Goal: Transaction & Acquisition: Purchase product/service

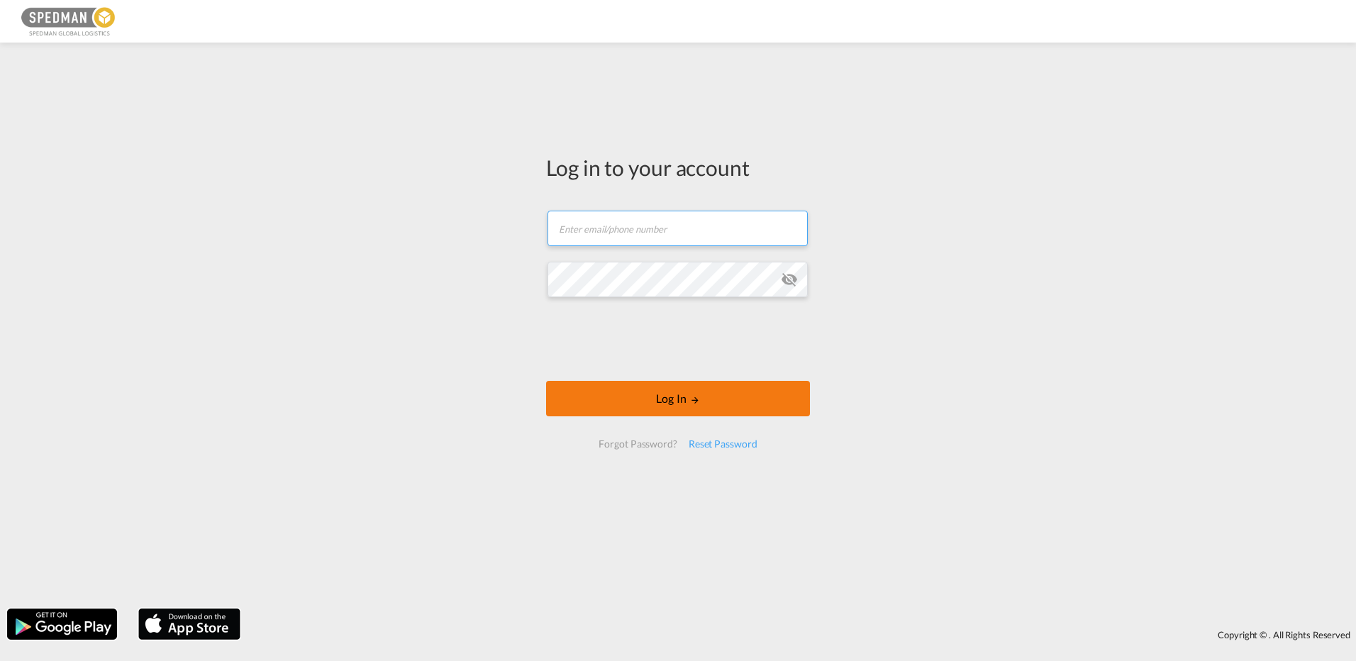
type input "[EMAIL_ADDRESS][DOMAIN_NAME]"
click at [617, 392] on button "Log In" at bounding box center [678, 398] width 264 height 35
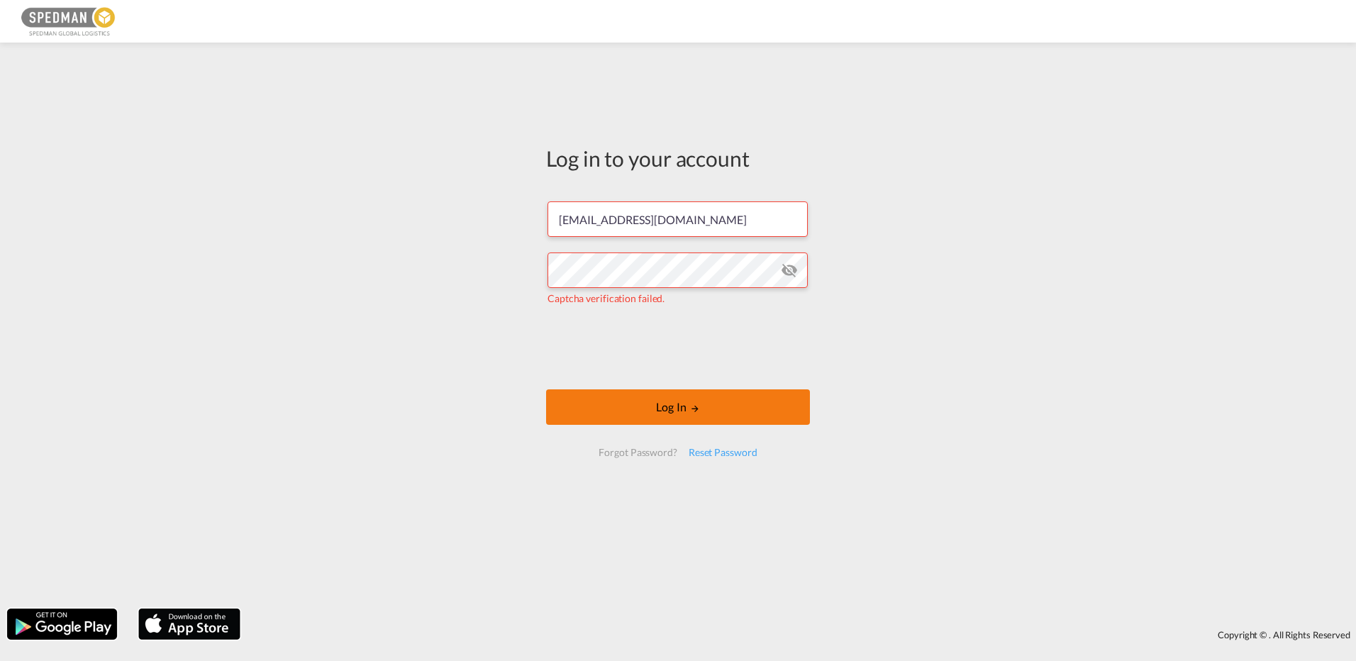
click at [667, 412] on button "Log In" at bounding box center [678, 406] width 264 height 35
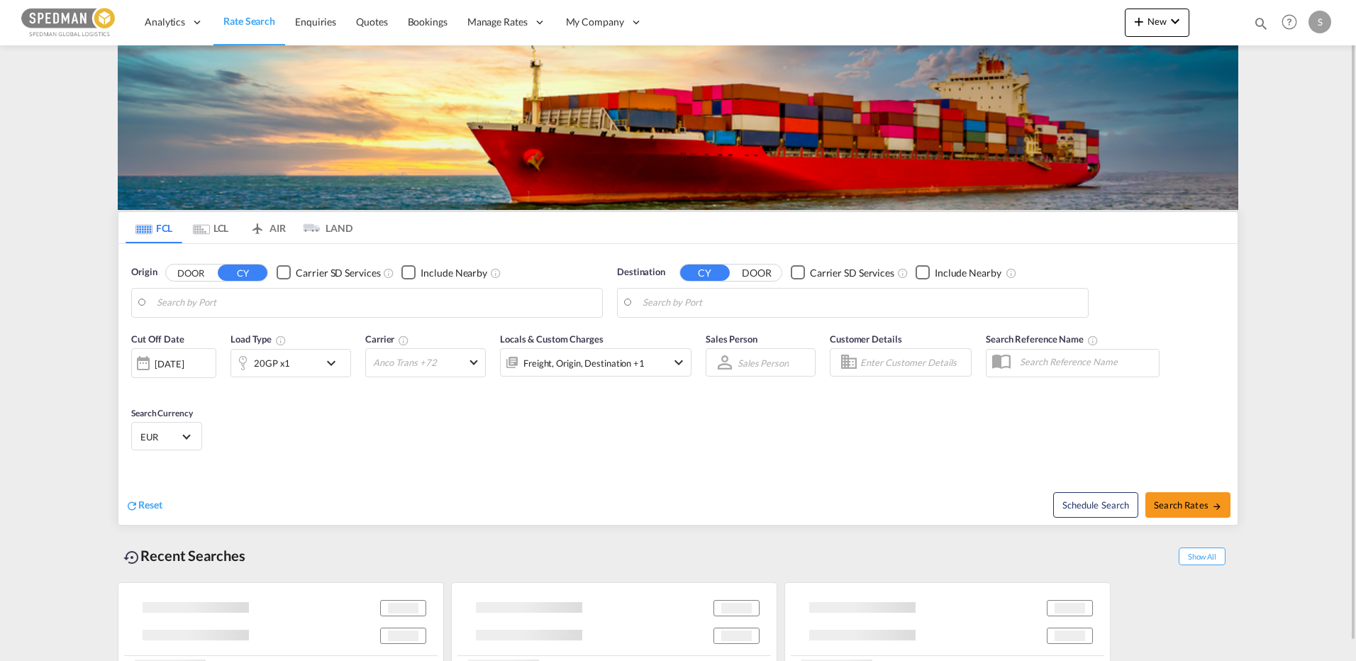
type input "[GEOGRAPHIC_DATA] ([GEOGRAPHIC_DATA]), DKCPH"
type input "[PERSON_NAME], BRSSZ"
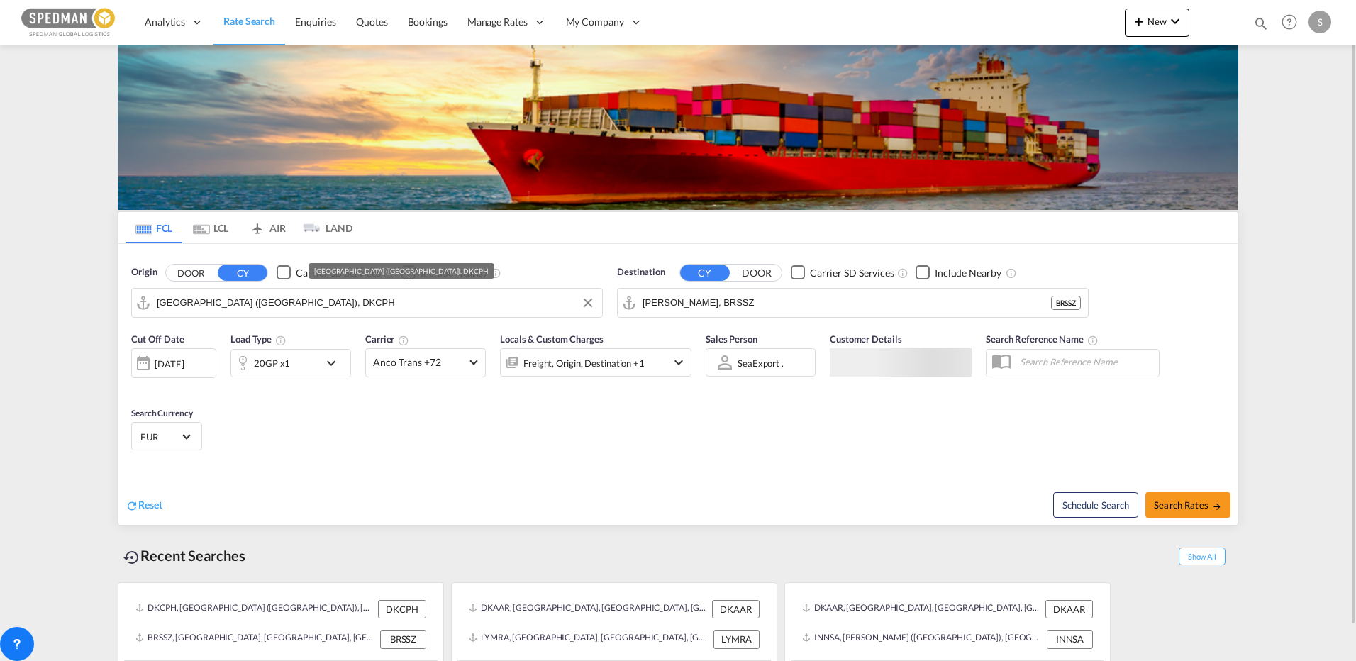
click at [329, 301] on input "[GEOGRAPHIC_DATA] ([GEOGRAPHIC_DATA]), DKCPH" at bounding box center [376, 302] width 438 height 21
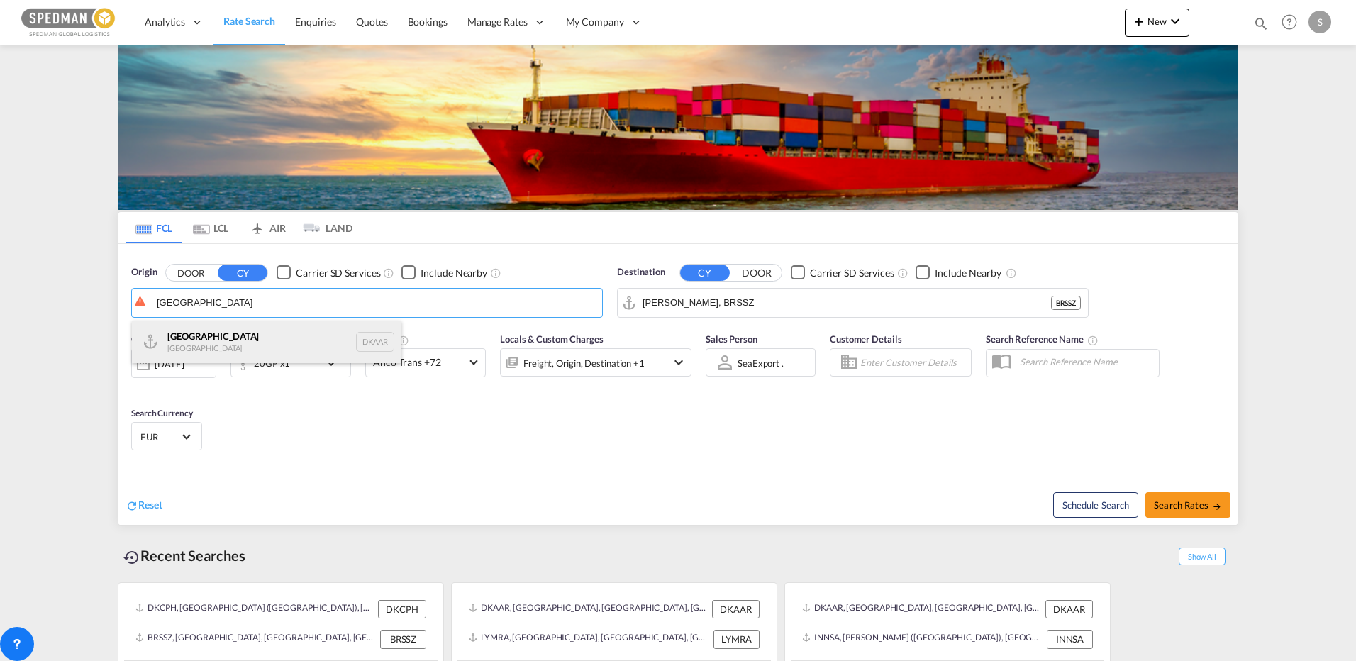
click at [243, 350] on div "Aarhus [GEOGRAPHIC_DATA] DKAAR" at bounding box center [267, 342] width 270 height 43
click at [750, 300] on input "[PERSON_NAME], BRSSZ" at bounding box center [862, 302] width 438 height 21
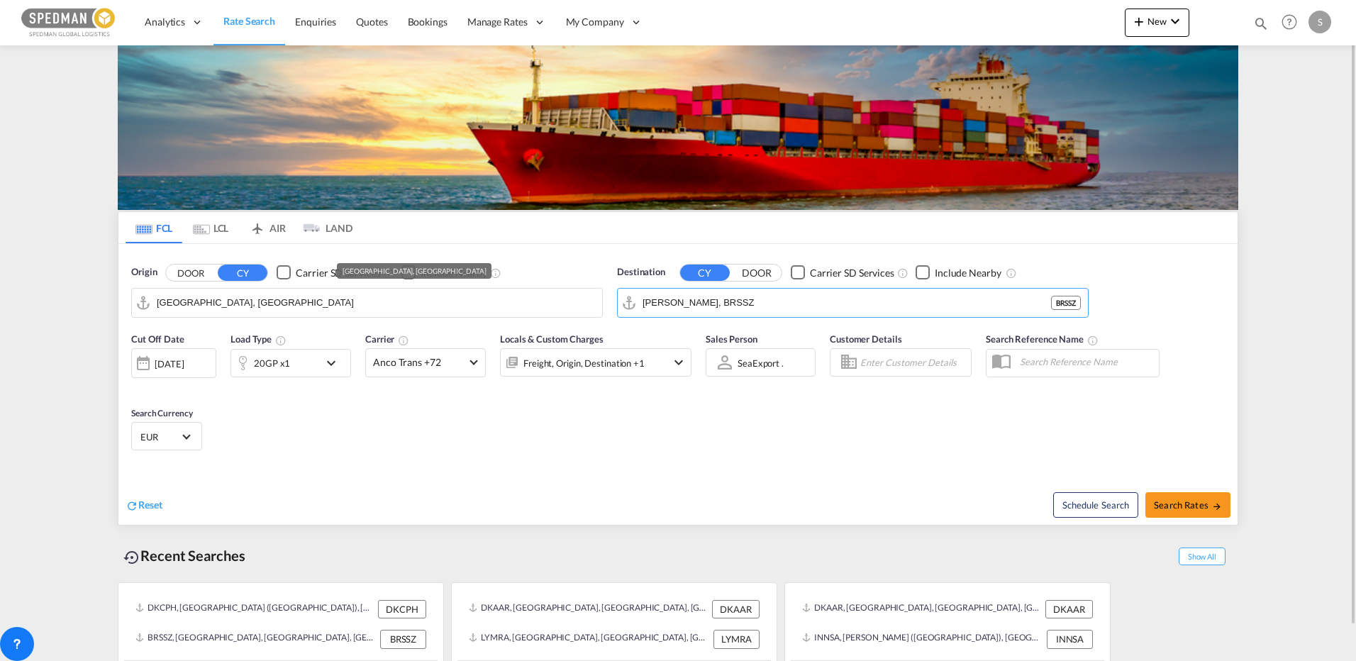
click at [394, 312] on input "[GEOGRAPHIC_DATA], [GEOGRAPHIC_DATA]" at bounding box center [376, 302] width 438 height 21
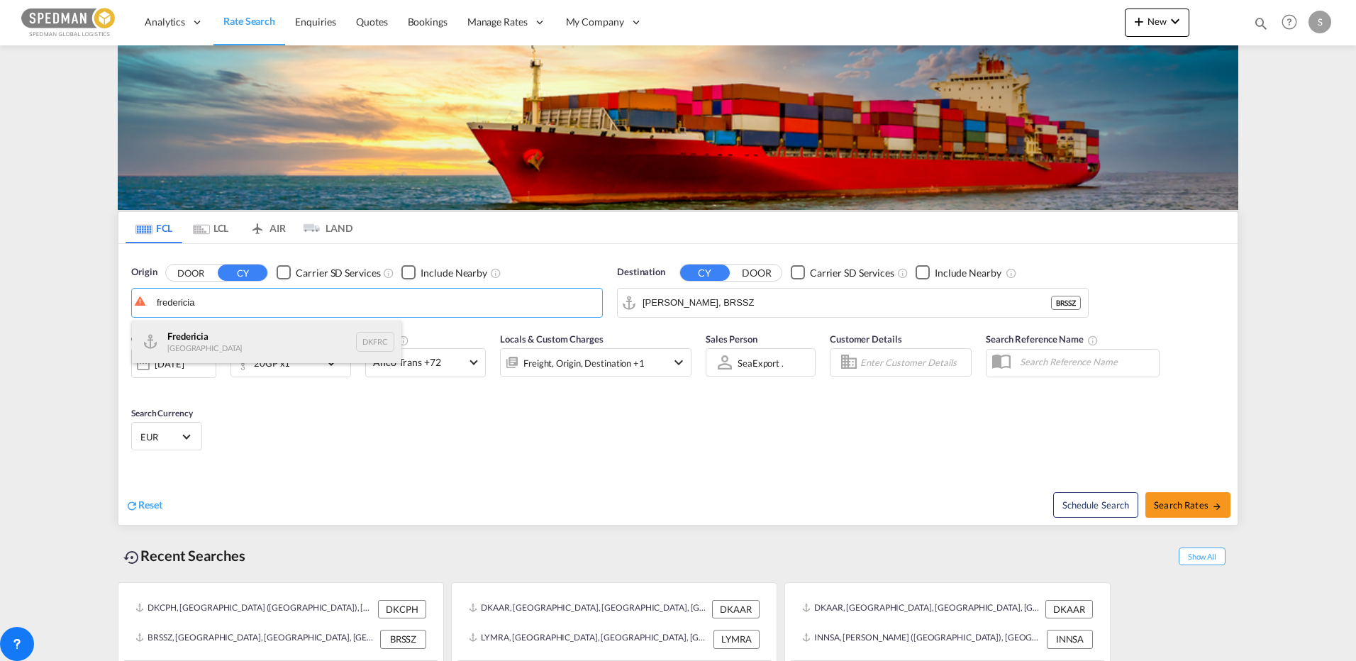
click at [194, 348] on div "Fredericia [GEOGRAPHIC_DATA] DKFRC" at bounding box center [267, 342] width 270 height 43
type input "[GEOGRAPHIC_DATA], DKFRC"
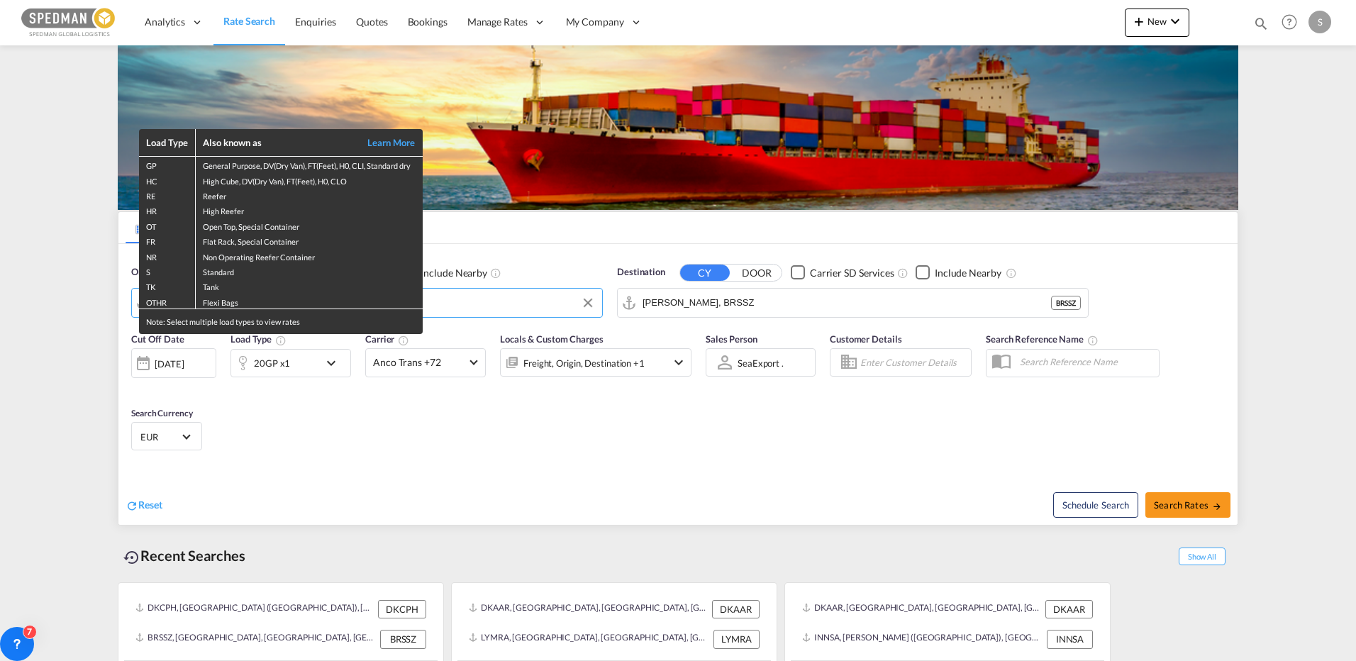
click at [748, 304] on div "Load Type Also known as Learn More GP General Purpose, DV(Dry Van), FT(Feet), H…" at bounding box center [678, 330] width 1356 height 661
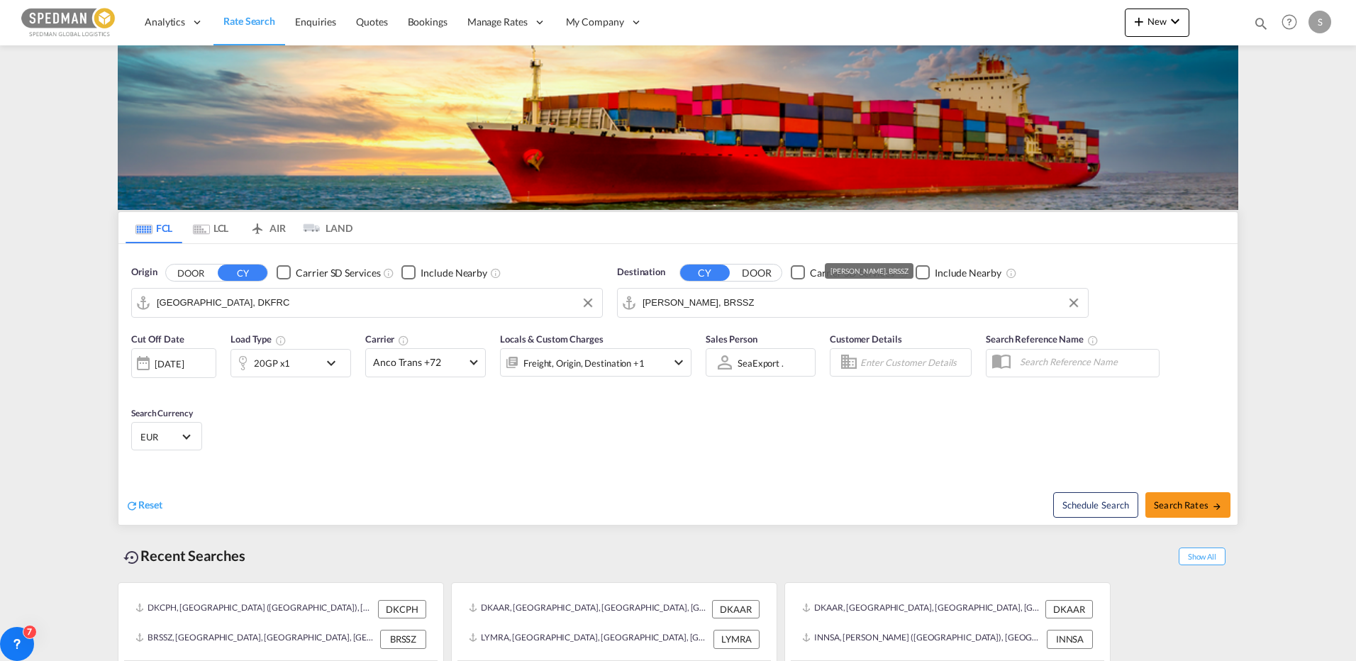
click at [748, 304] on input "[PERSON_NAME], BRSSZ" at bounding box center [862, 302] width 438 height 21
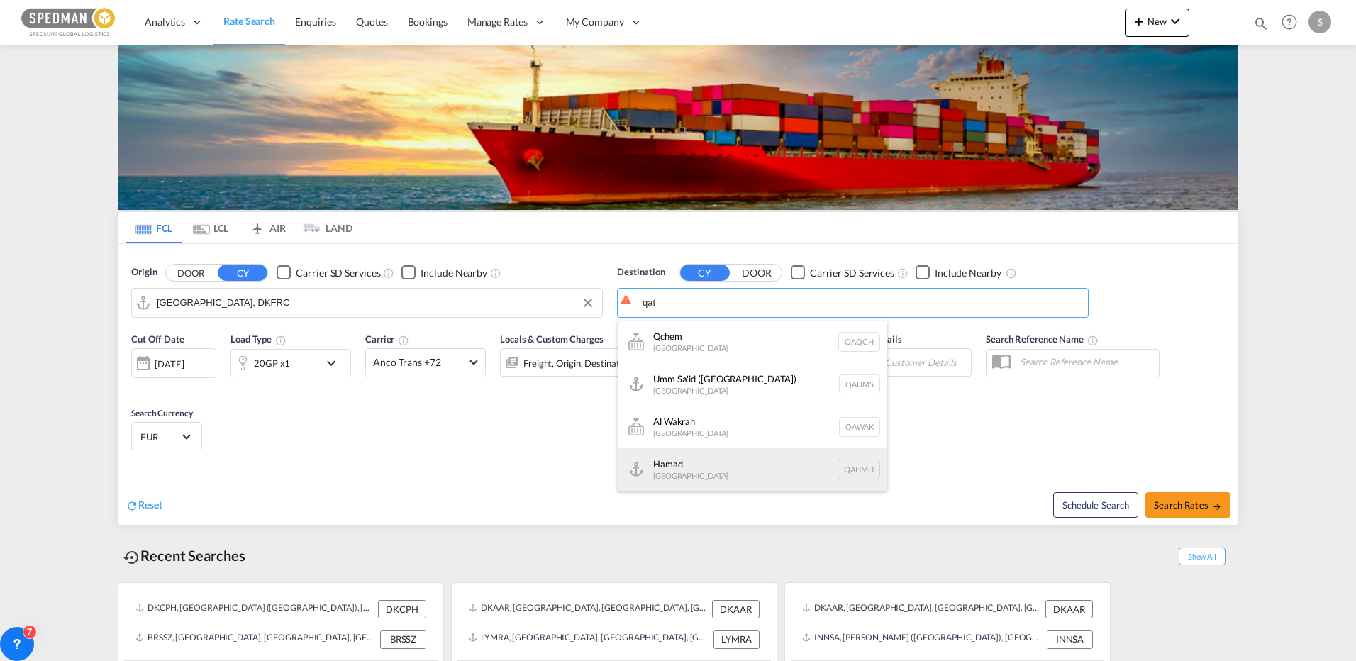
click at [706, 458] on div "Hamad [GEOGRAPHIC_DATA] QAHMD" at bounding box center [753, 469] width 270 height 43
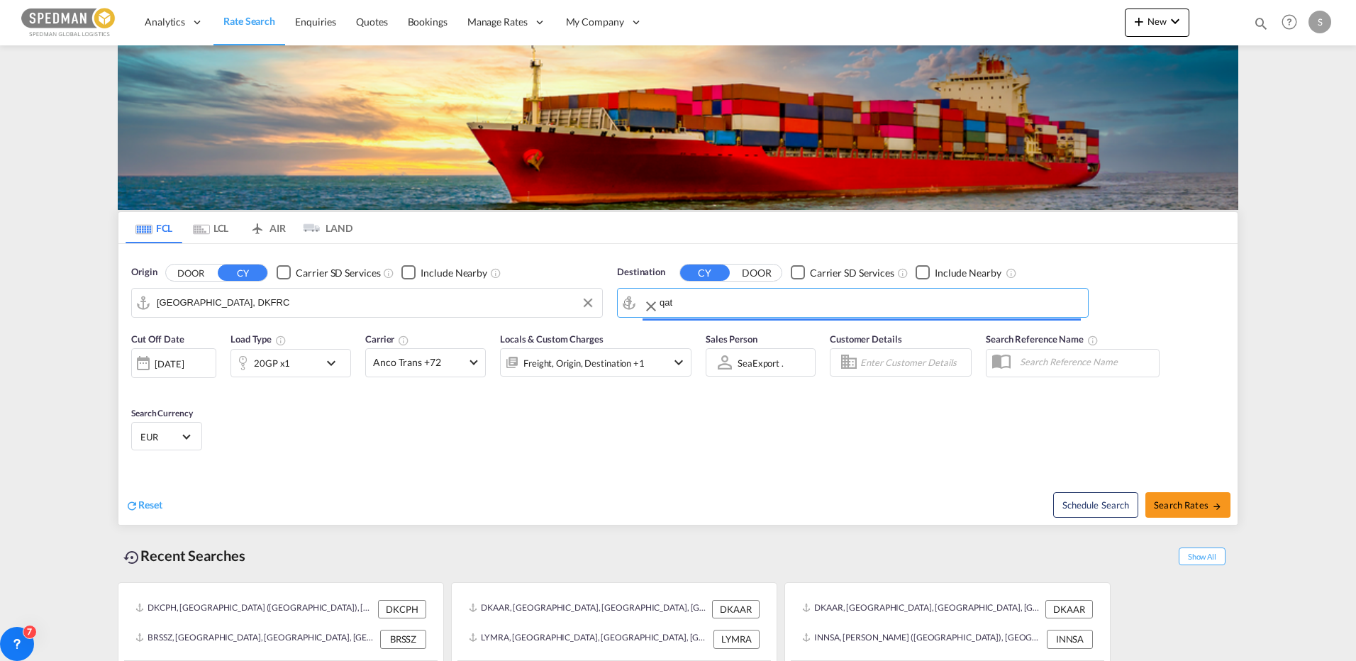
type input "Hamad, QAHMD"
click at [170, 424] on div "EUR د.إ AED [GEOGRAPHIC_DATA] Dirham Af AFN Afghan afghani Lek ALL [GEOGRAPHIC_…" at bounding box center [166, 436] width 71 height 28
click at [174, 433] on span "EUR" at bounding box center [160, 437] width 40 height 13
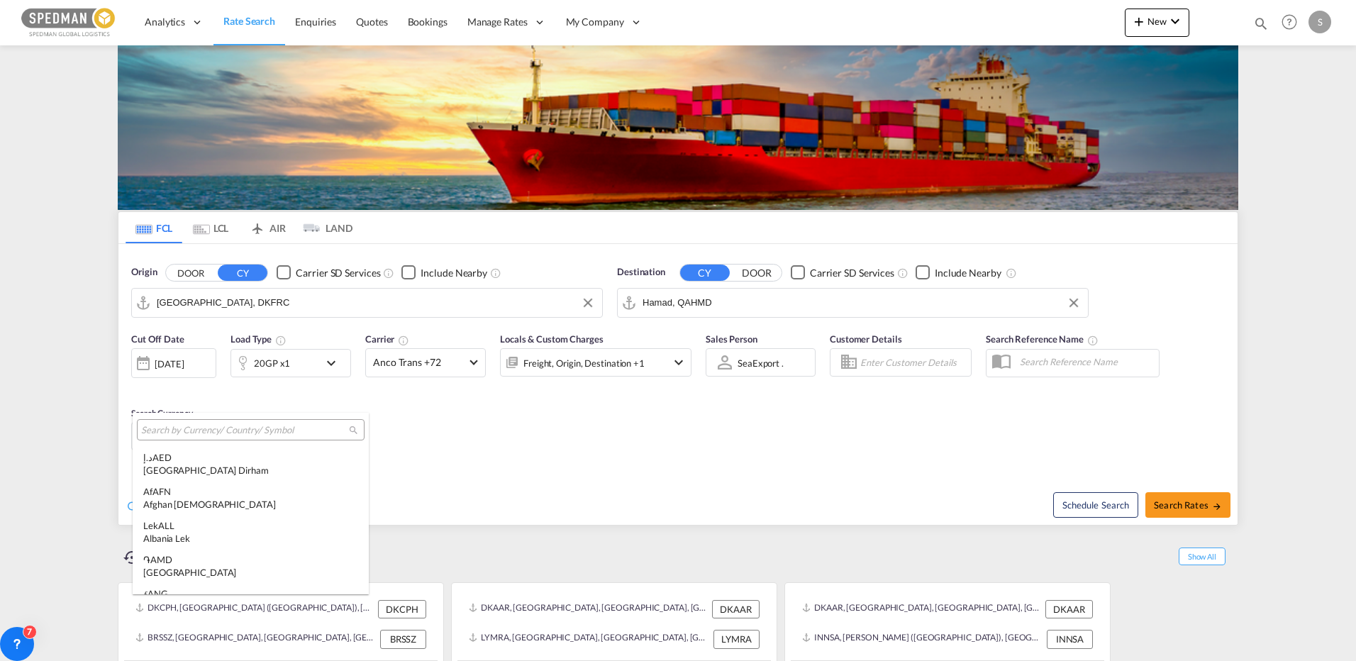
scroll to position [1424, 0]
click at [182, 430] on input "search" at bounding box center [245, 430] width 208 height 13
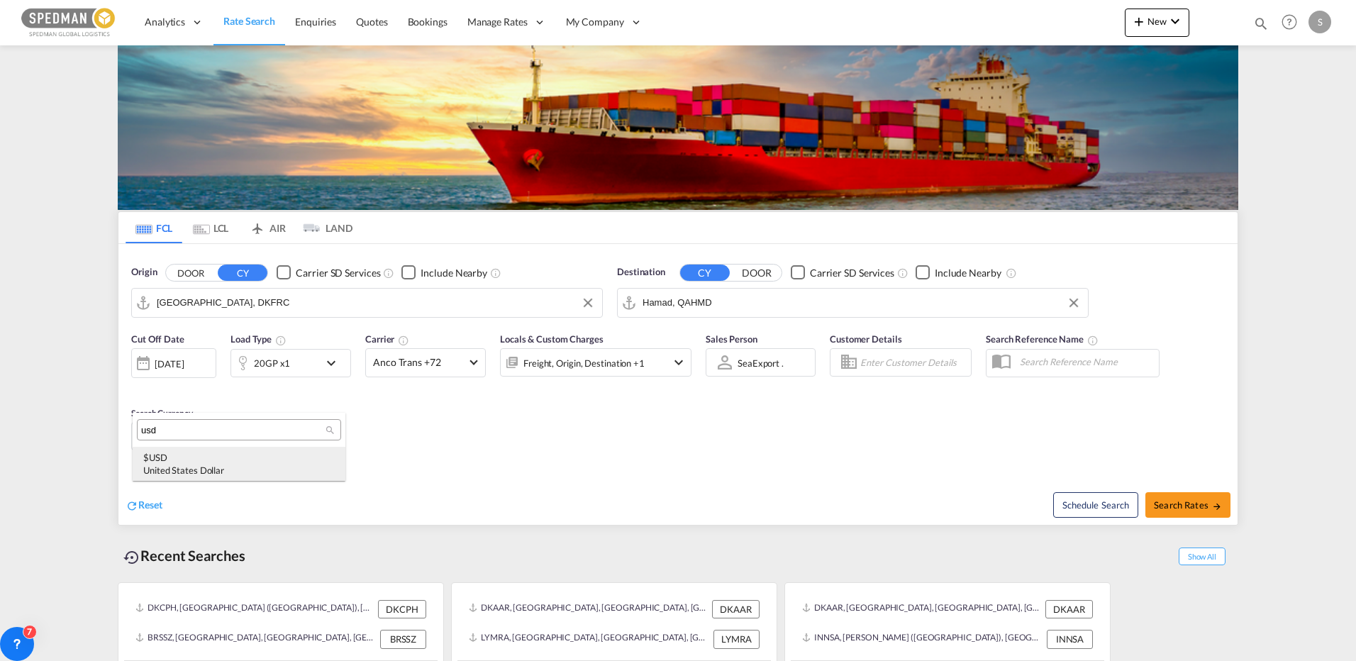
type input "usd"
click at [170, 470] on div "United States Dollar" at bounding box center [239, 470] width 192 height 13
click at [1205, 505] on span "Search Rates" at bounding box center [1188, 504] width 68 height 11
type input "DKFRC to QAHMD / [DATE]"
